Goal: Navigation & Orientation: Find specific page/section

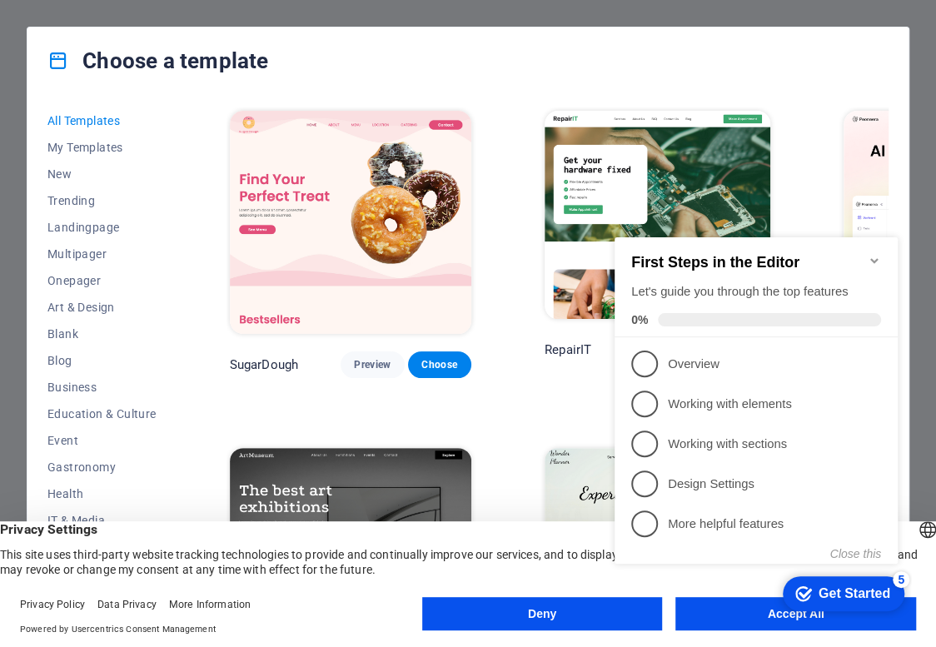
click at [878, 254] on icon "Minimize checklist" at bounding box center [874, 260] width 13 height 13
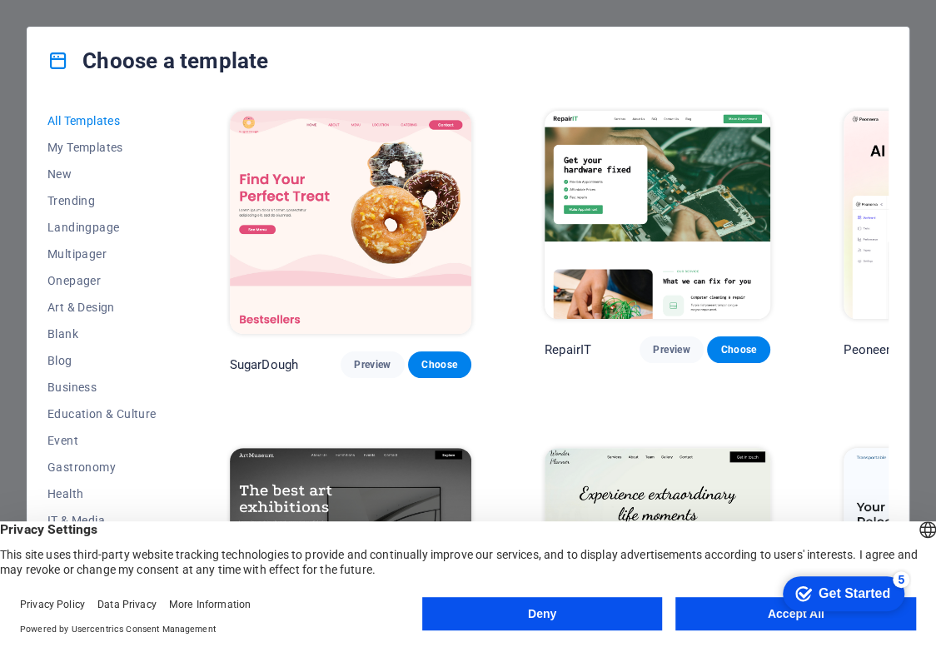
click at [730, 611] on button "Accept All" at bounding box center [795, 613] width 241 height 33
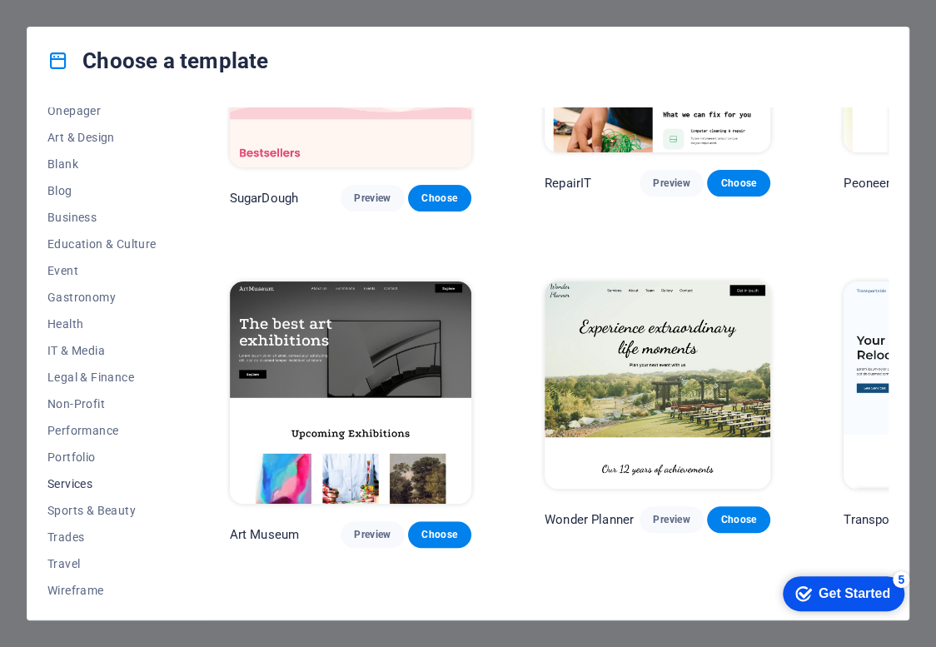
scroll to position [173, 0]
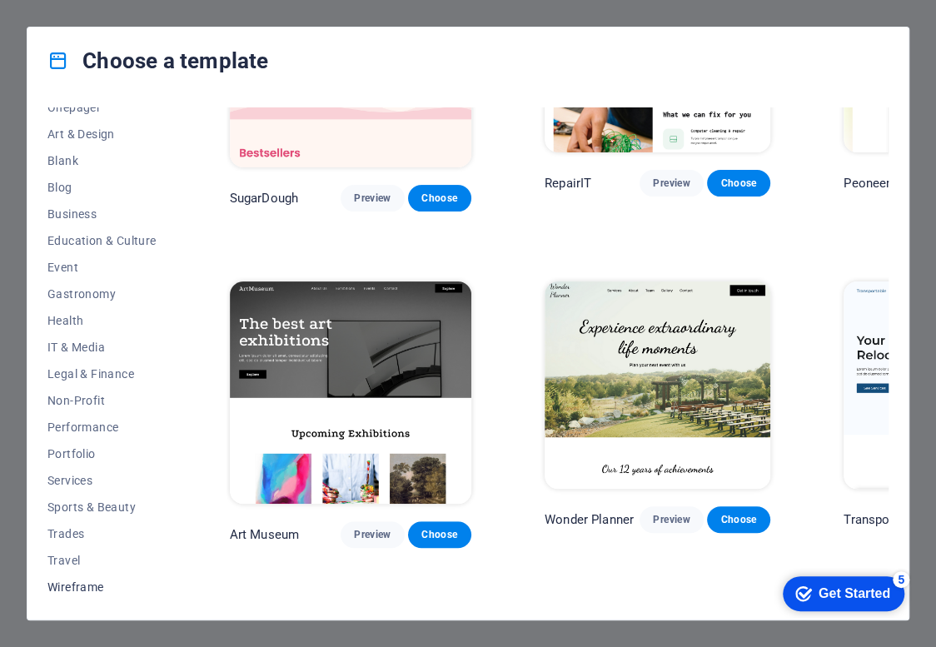
click at [105, 581] on span "Wireframe" at bounding box center [101, 586] width 109 height 13
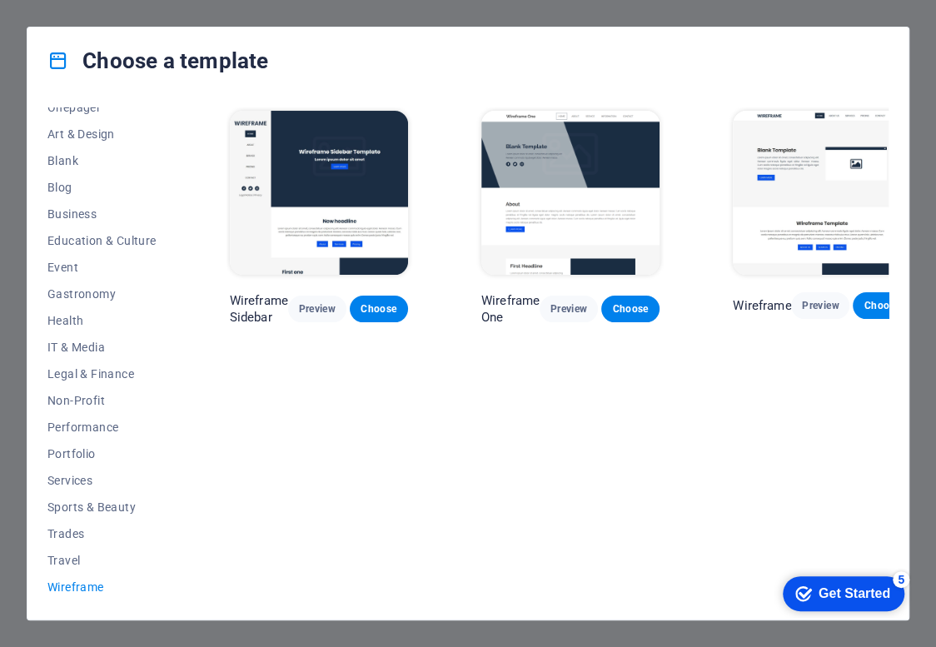
scroll to position [0, 0]
click at [80, 570] on button "Travel" at bounding box center [101, 560] width 109 height 27
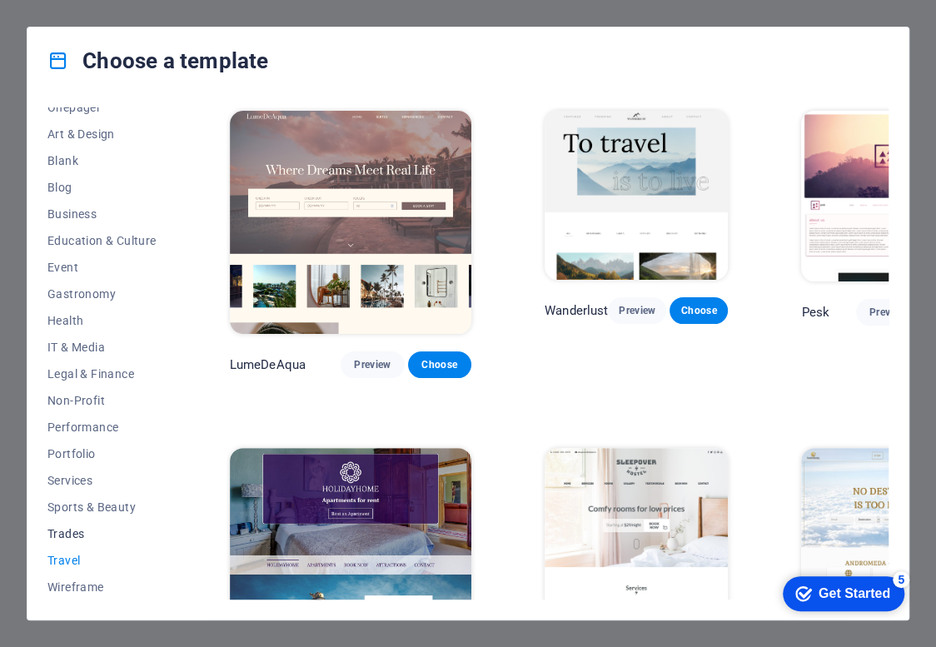
click at [63, 534] on span "Trades" at bounding box center [101, 533] width 109 height 13
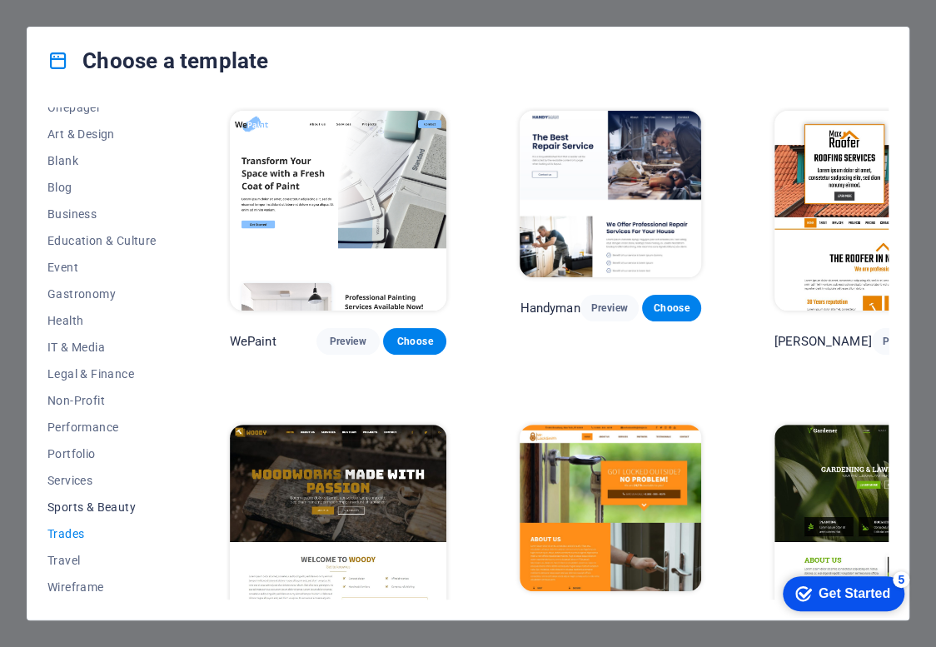
click at [73, 512] on span "Sports & Beauty" at bounding box center [101, 506] width 109 height 13
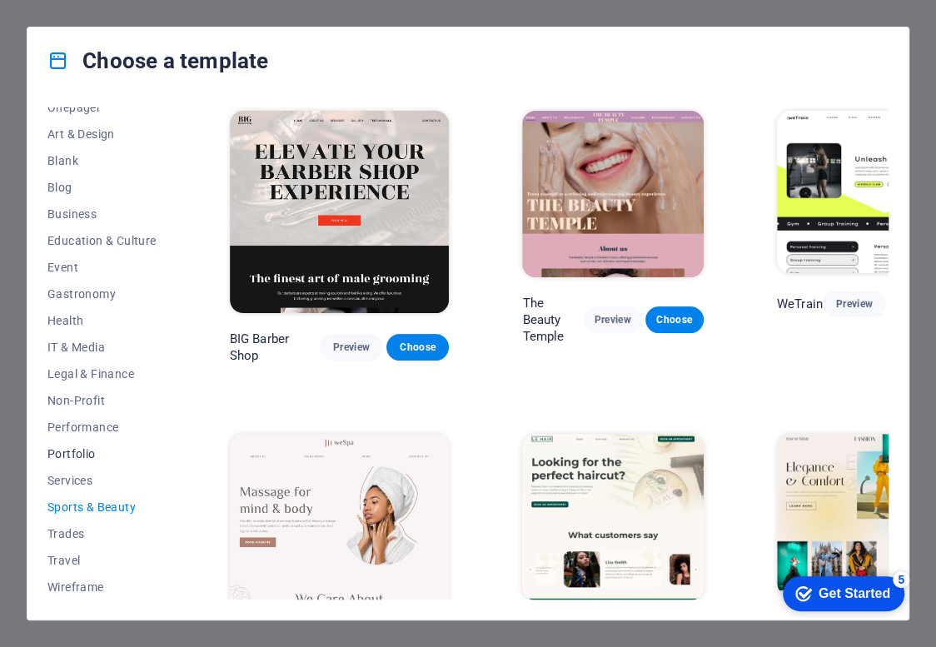
click at [71, 463] on button "Portfolio" at bounding box center [101, 454] width 109 height 27
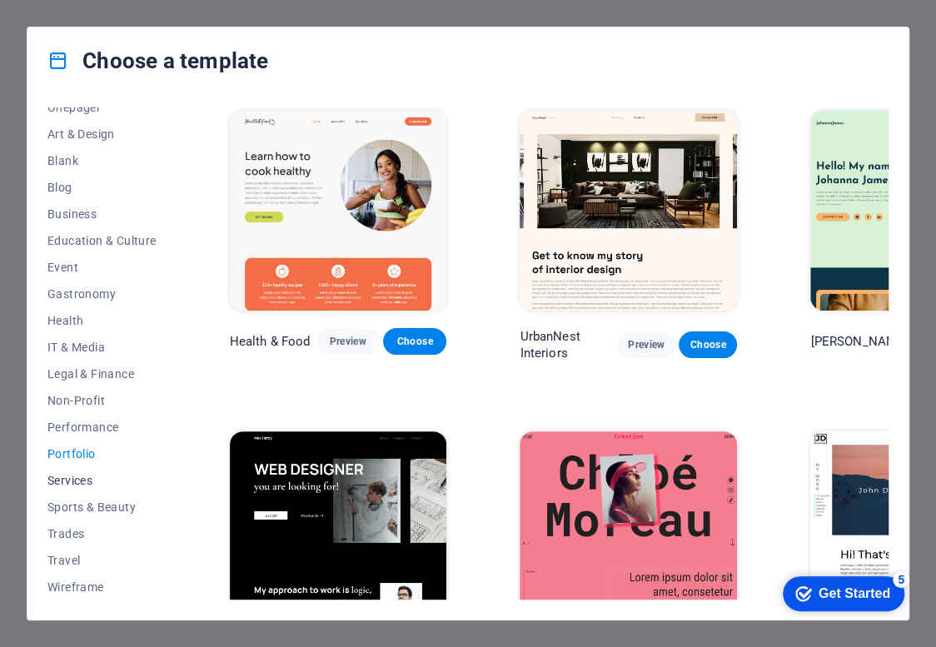
click at [72, 480] on span "Services" at bounding box center [101, 480] width 109 height 13
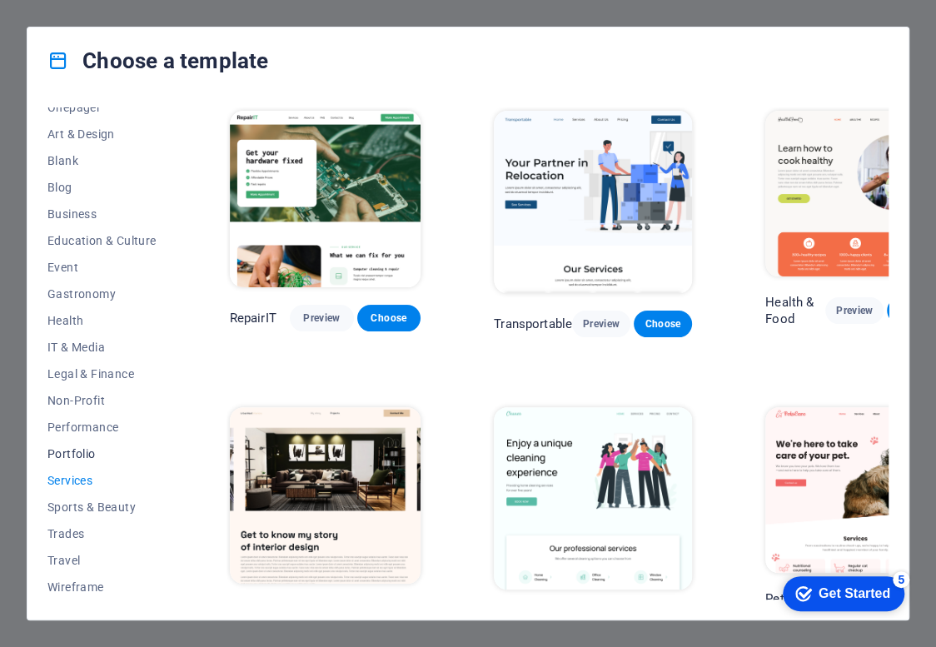
click at [72, 456] on span "Portfolio" at bounding box center [101, 453] width 109 height 13
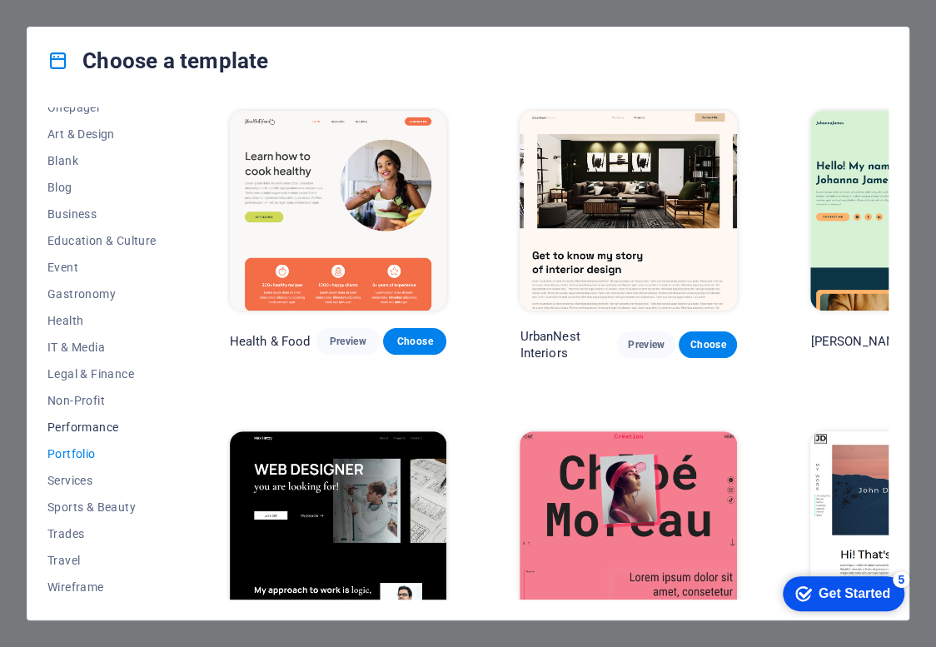
click at [77, 434] on button "Performance" at bounding box center [101, 427] width 109 height 27
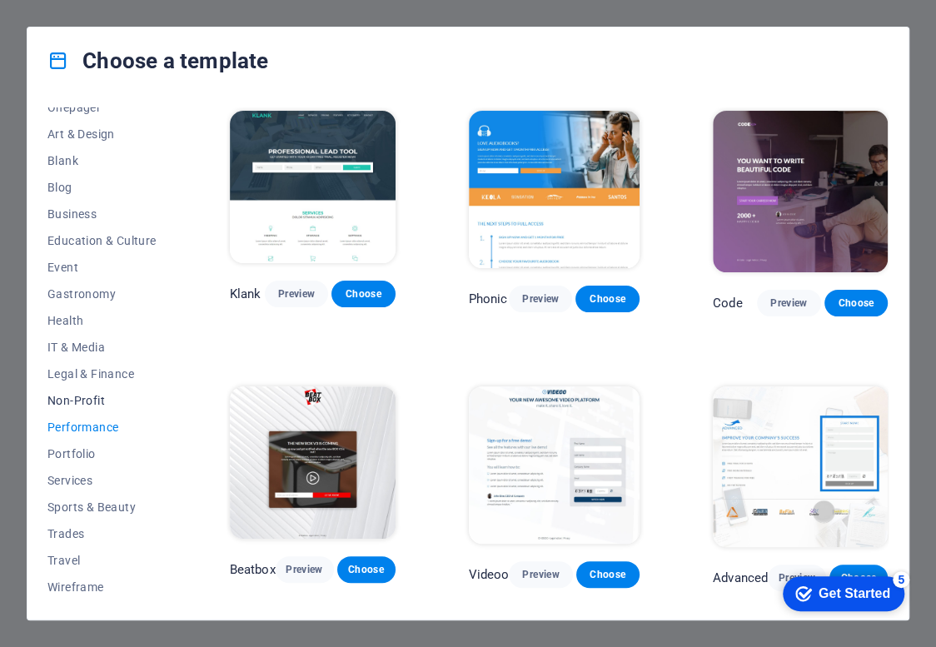
click at [59, 391] on button "Non-Profit" at bounding box center [101, 400] width 109 height 27
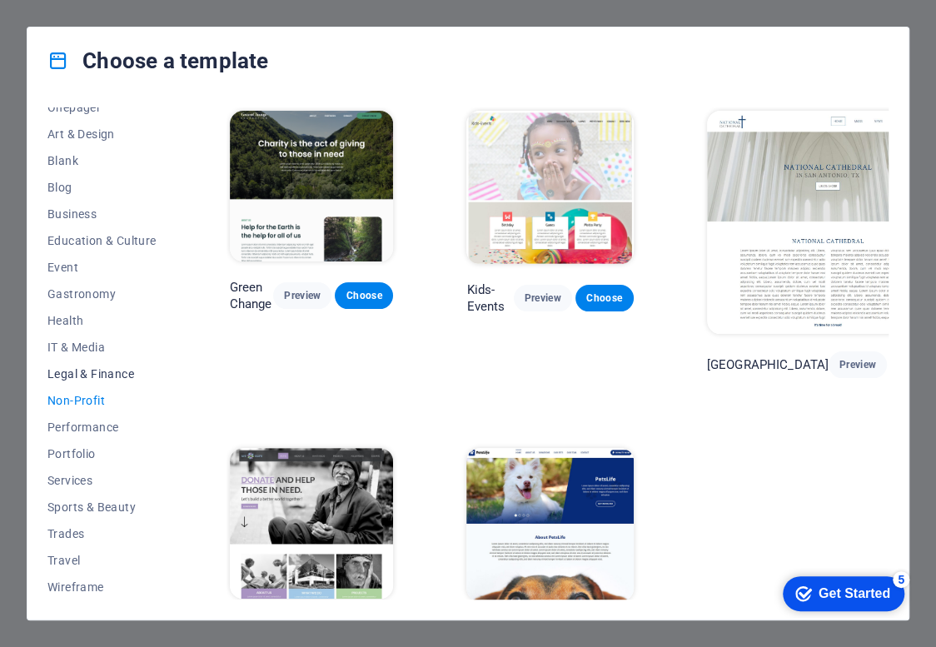
click at [76, 375] on span "Legal & Finance" at bounding box center [101, 373] width 109 height 13
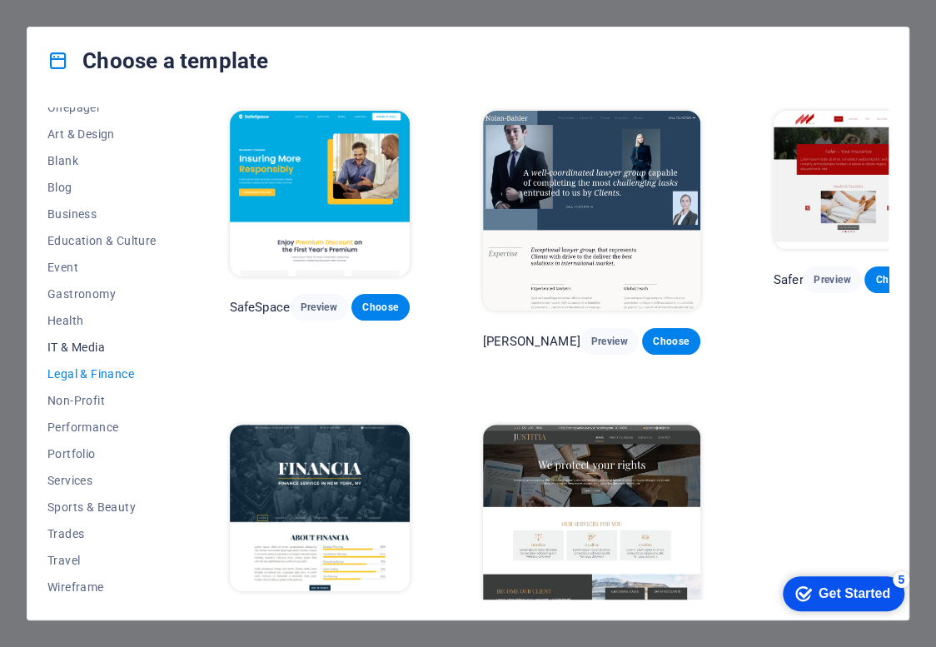
click at [66, 354] on button "IT & Media" at bounding box center [101, 347] width 109 height 27
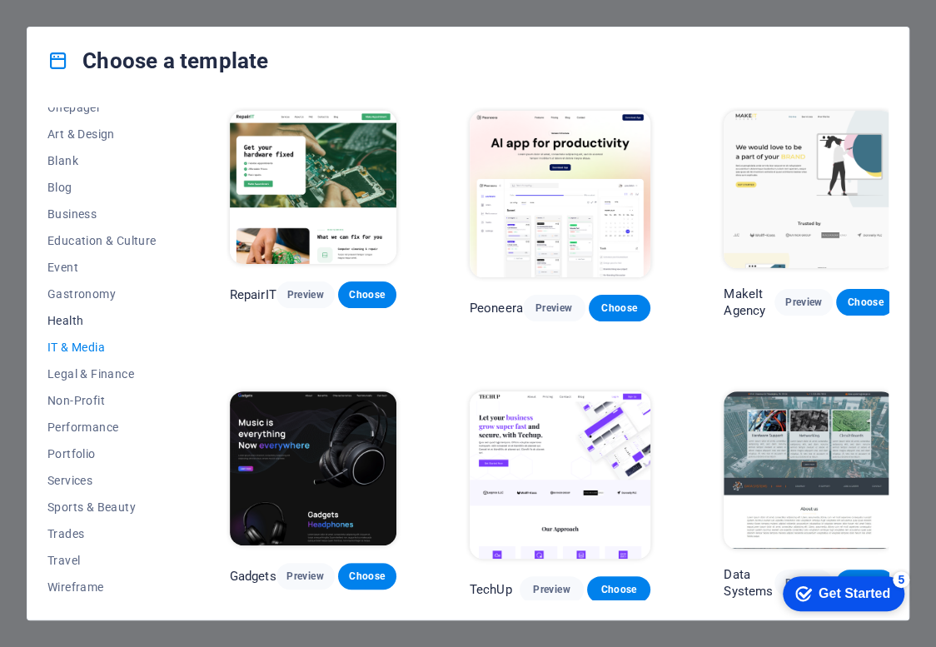
click at [60, 325] on span "Health" at bounding box center [101, 320] width 109 height 13
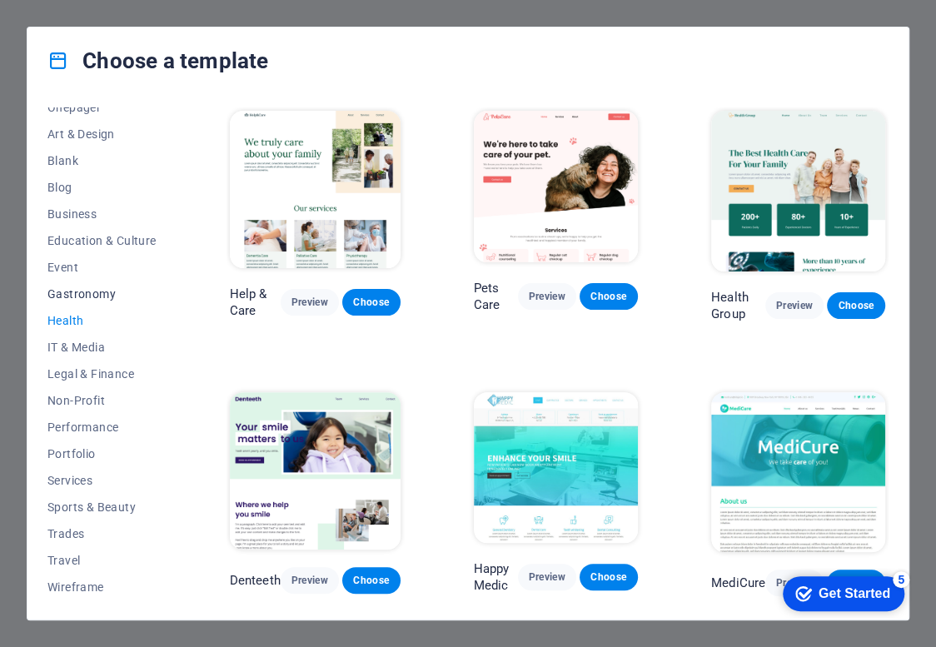
click at [47, 296] on span "Gastronomy" at bounding box center [101, 293] width 109 height 13
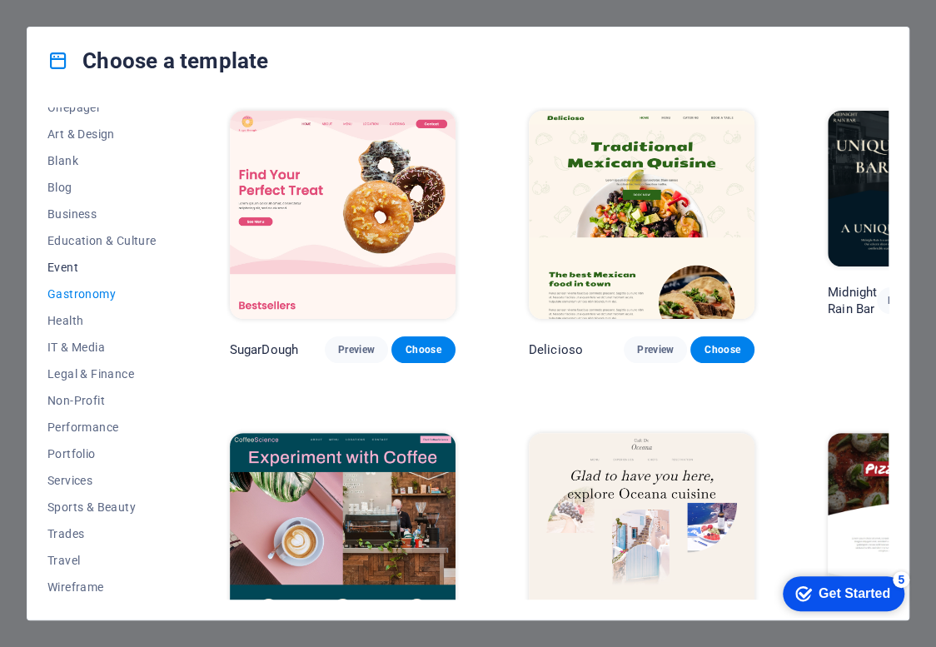
click at [48, 264] on span "Event" at bounding box center [101, 267] width 109 height 13
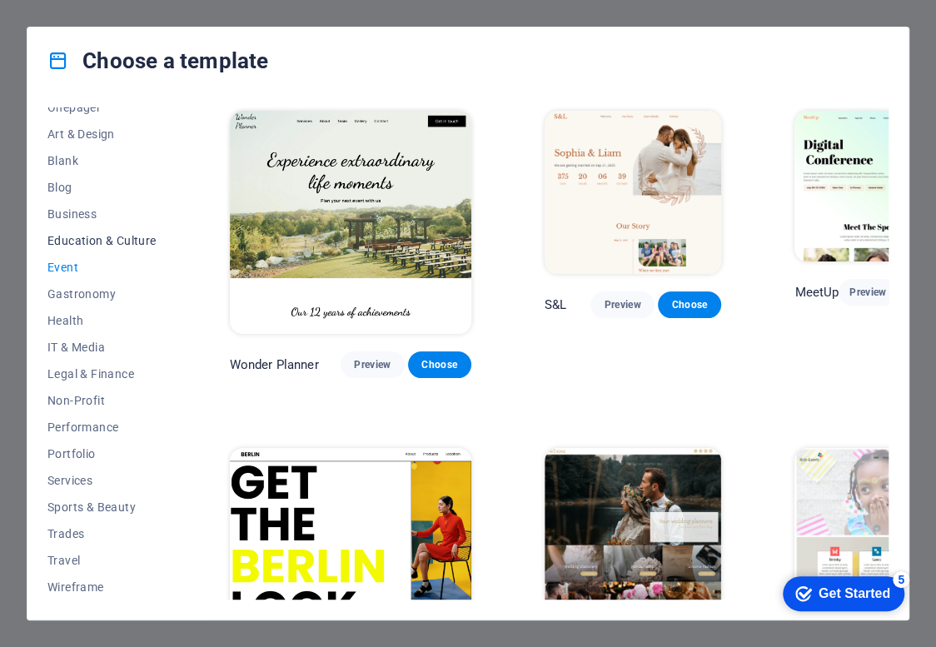
click at [53, 242] on span "Education & Culture" at bounding box center [101, 240] width 109 height 13
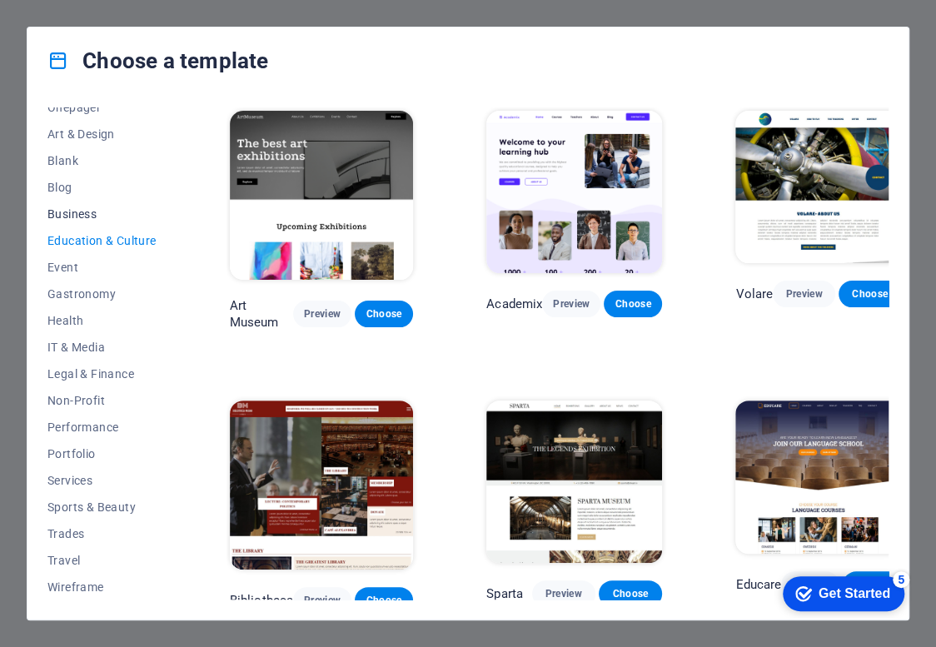
click at [57, 217] on span "Business" at bounding box center [101, 213] width 109 height 13
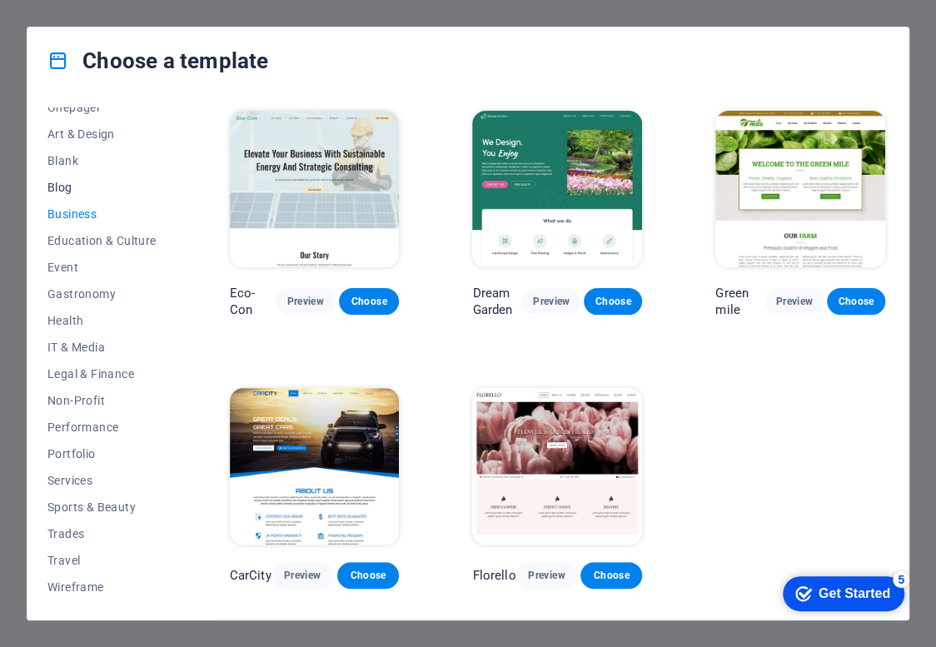
click at [50, 192] on span "Blog" at bounding box center [101, 187] width 109 height 13
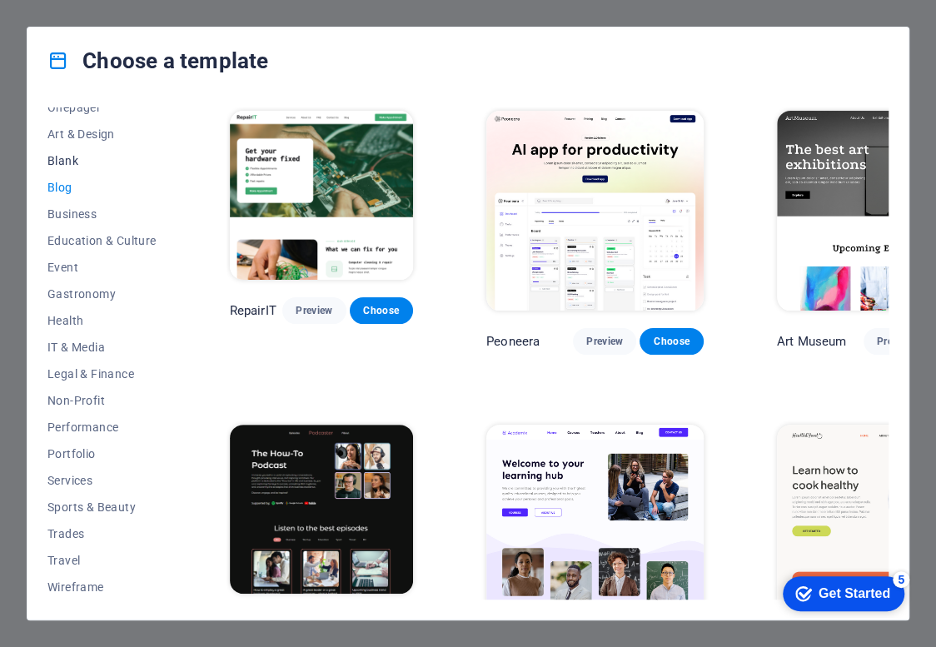
click at [53, 159] on span "Blank" at bounding box center [101, 160] width 109 height 13
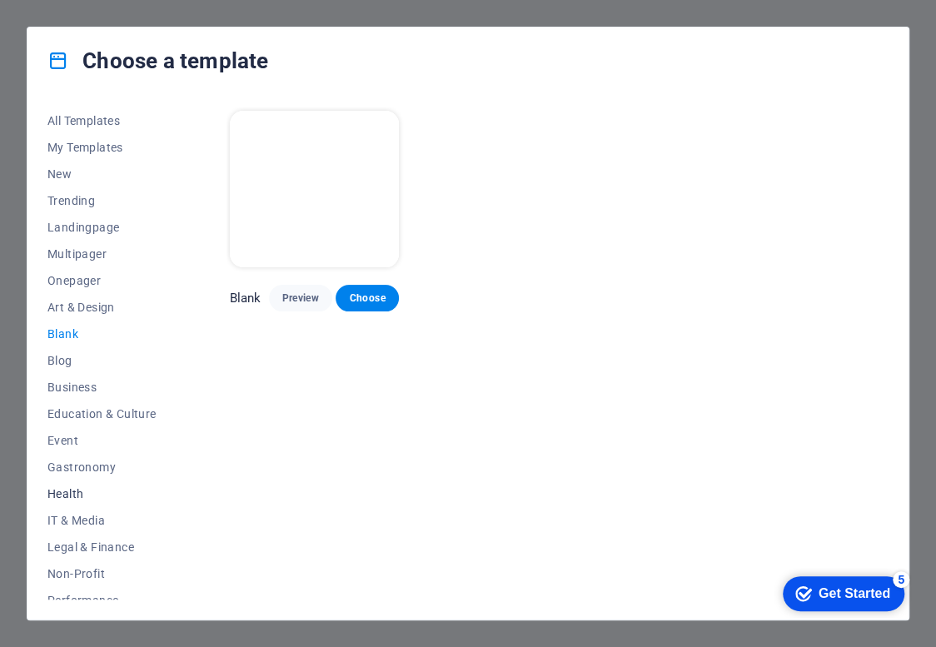
click at [61, 487] on span "Health" at bounding box center [101, 493] width 109 height 13
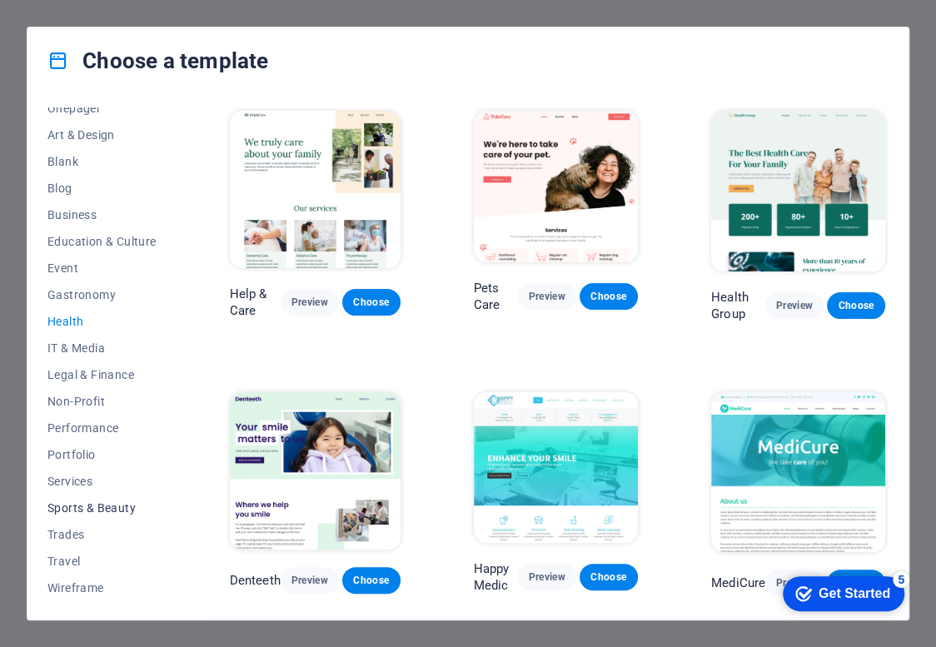
scroll to position [173, 0]
click at [75, 217] on span "Business" at bounding box center [101, 213] width 109 height 13
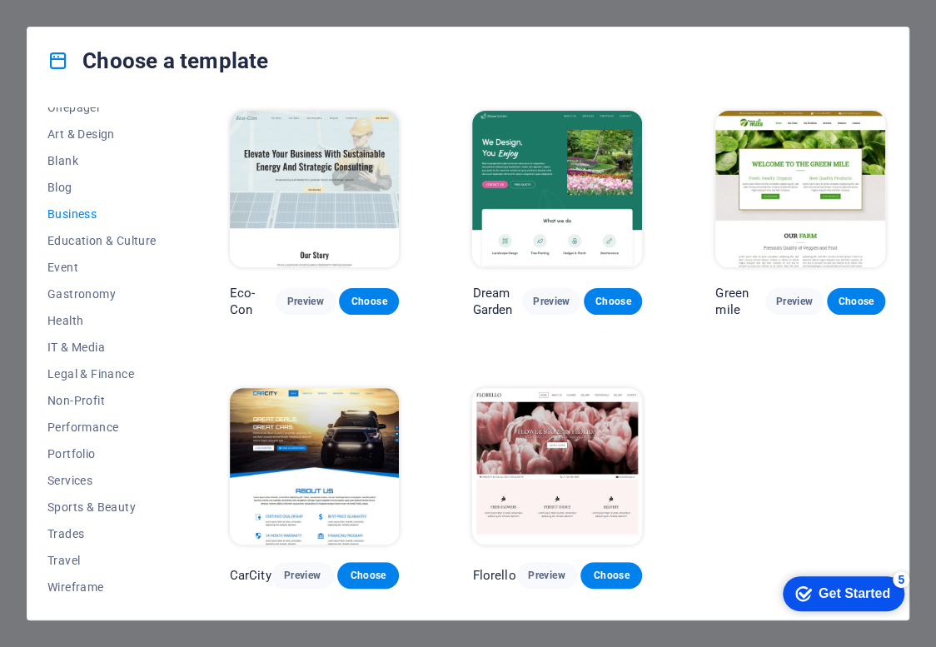
click at [361, 213] on img at bounding box center [315, 189] width 170 height 157
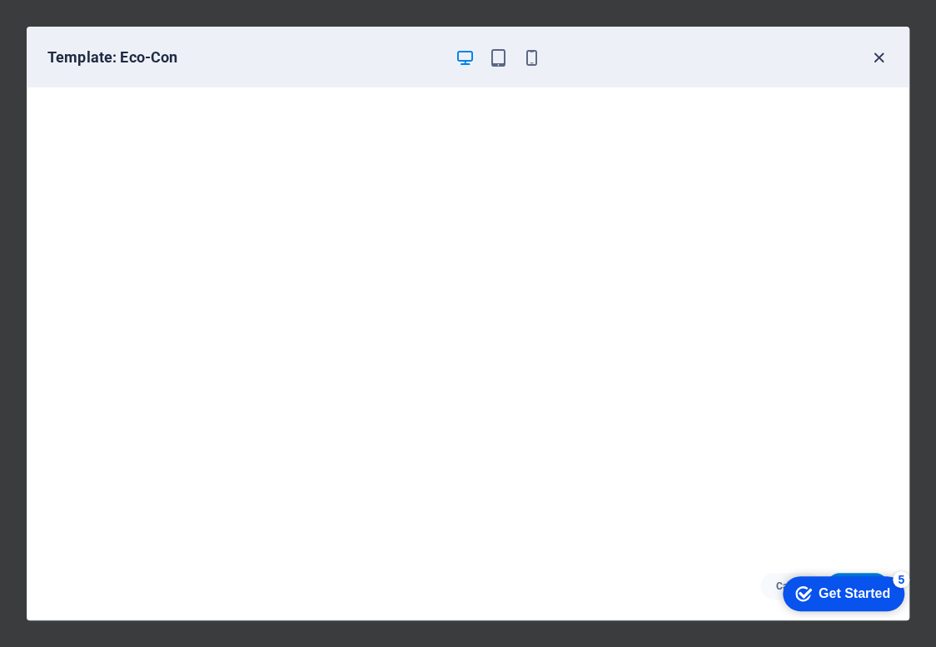
click at [881, 62] on icon "button" at bounding box center [878, 57] width 19 height 19
